Goal: Use online tool/utility: Utilize a website feature to perform a specific function

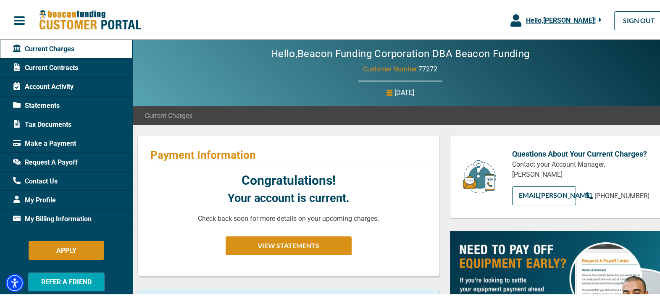
click at [569, 18] on span "Hello, [PERSON_NAME] !" at bounding box center [560, 19] width 70 height 8
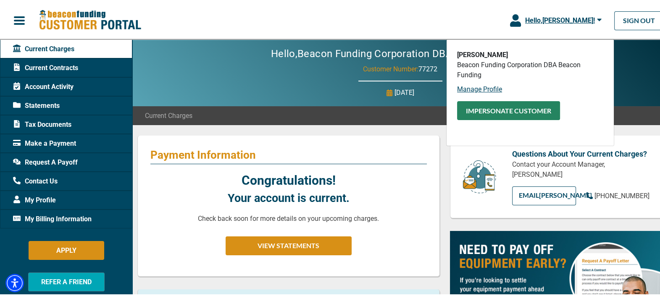
click at [497, 112] on button "Impersonate Customer" at bounding box center [508, 108] width 103 height 19
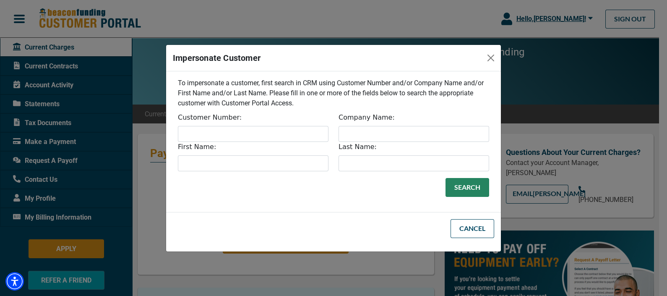
click at [190, 142] on label "First Name:" at bounding box center [197, 147] width 38 height 10
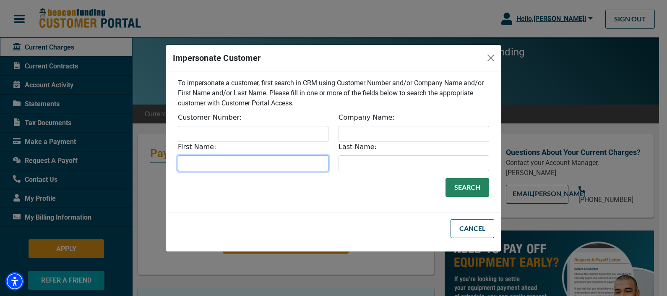
click at [190, 155] on input "First Name:" at bounding box center [253, 163] width 151 height 16
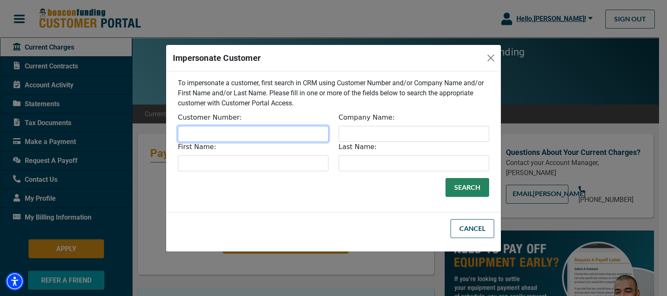
click at [199, 133] on input "Customer Number:" at bounding box center [253, 134] width 151 height 16
paste input "31634"
type input "31634"
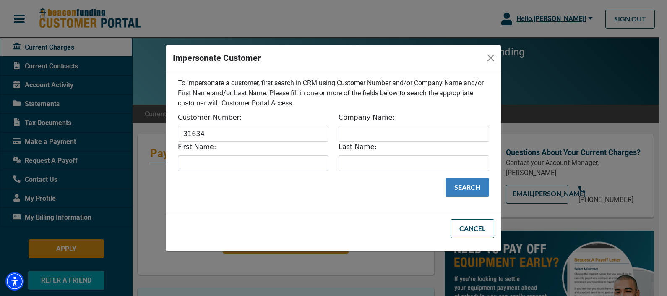
click at [466, 182] on button "Search" at bounding box center [468, 187] width 44 height 19
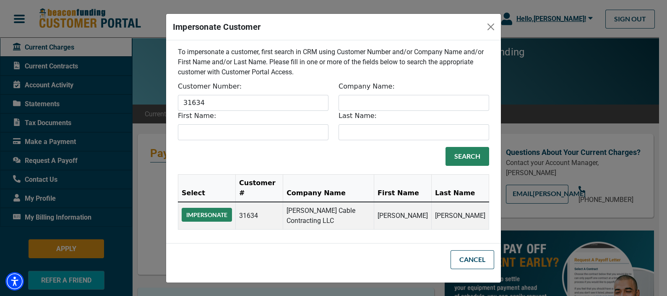
click at [217, 210] on button "Impersonate" at bounding box center [207, 215] width 50 height 14
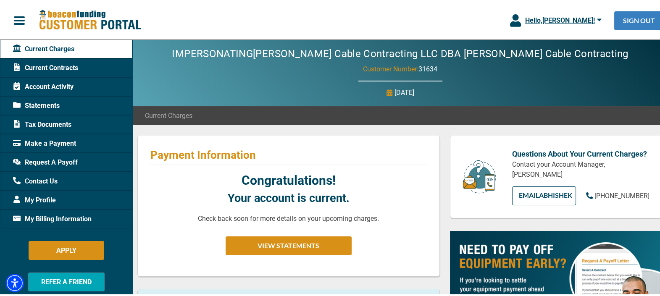
click at [628, 13] on link "SIGN OUT" at bounding box center [639, 19] width 50 height 19
